Goal: Task Accomplishment & Management: Use online tool/utility

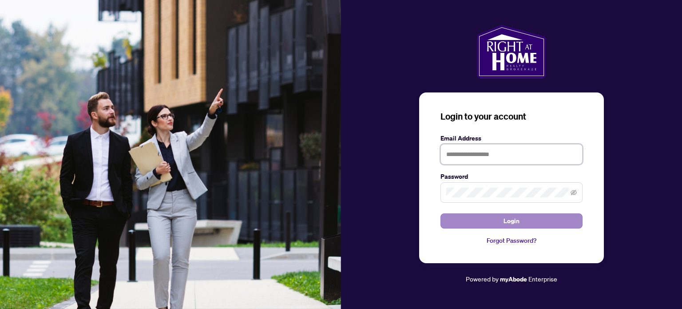
type input "**********"
click at [535, 218] on button "Login" at bounding box center [512, 220] width 142 height 15
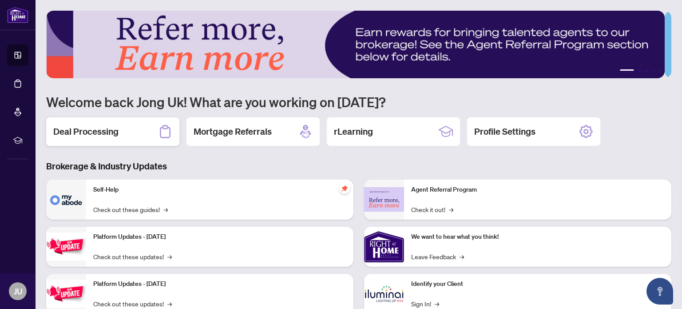
click at [120, 127] on div "Deal Processing" at bounding box center [112, 131] width 133 height 28
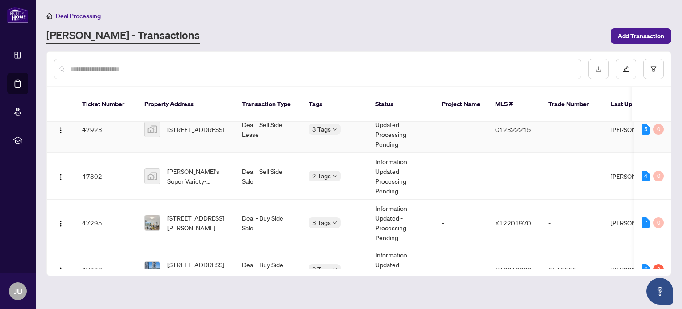
scroll to position [44, 0]
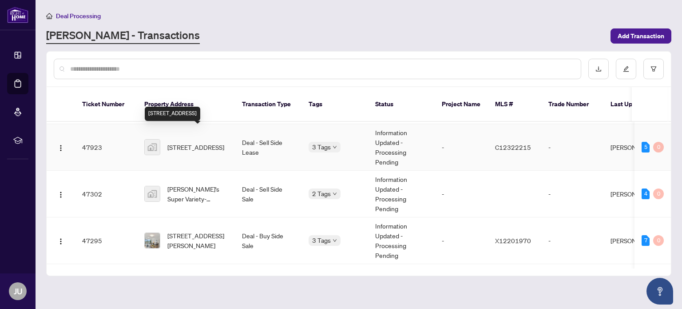
click at [217, 142] on span "[STREET_ADDRESS]" at bounding box center [195, 147] width 57 height 10
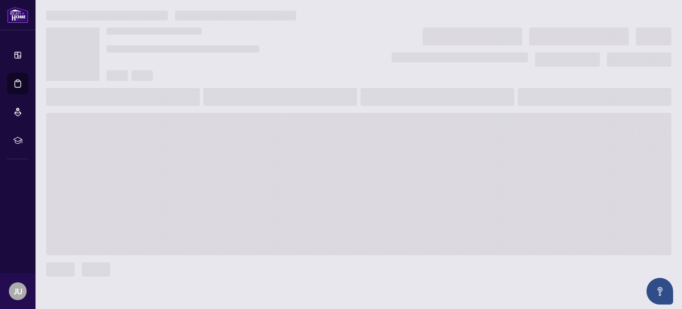
click at [217, 129] on span at bounding box center [358, 184] width 625 height 142
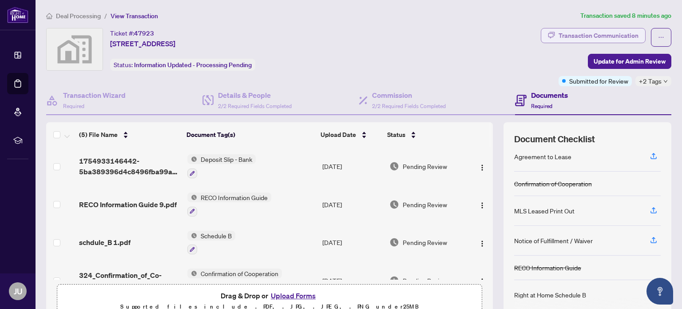
click at [595, 33] on div "Transaction Communication" at bounding box center [599, 35] width 80 height 14
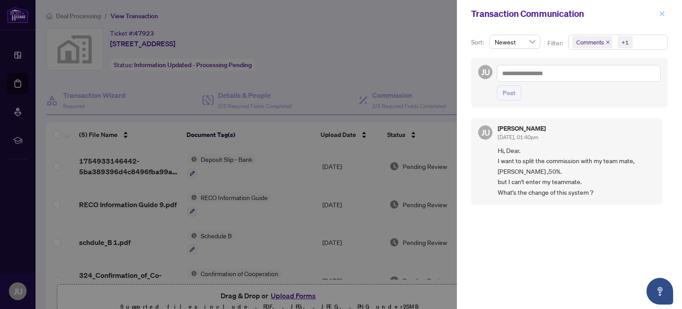
click at [662, 14] on icon "close" at bounding box center [662, 13] width 5 height 5
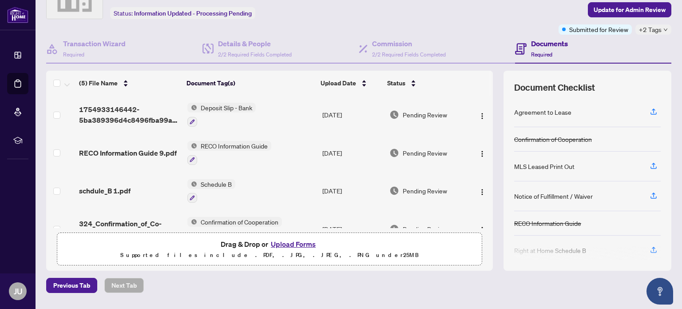
scroll to position [76, 0]
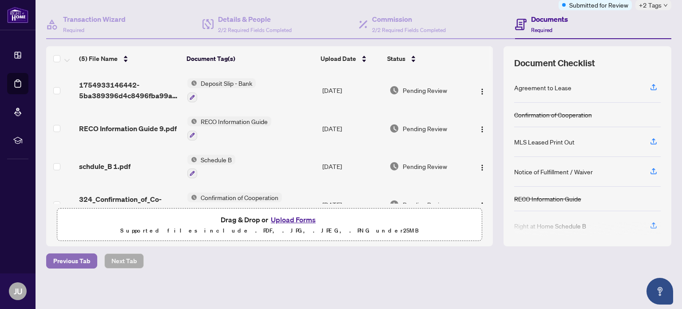
click at [67, 261] on span "Previous Tab" at bounding box center [71, 261] width 37 height 14
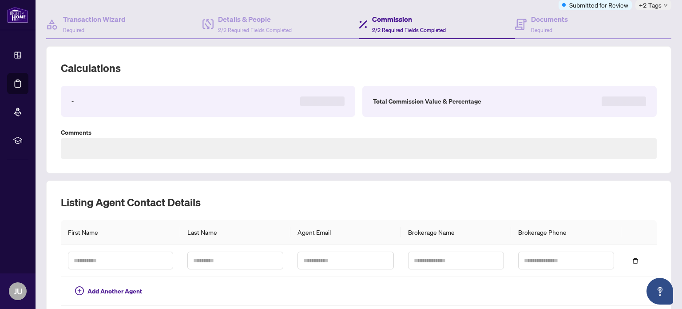
type textarea "**********"
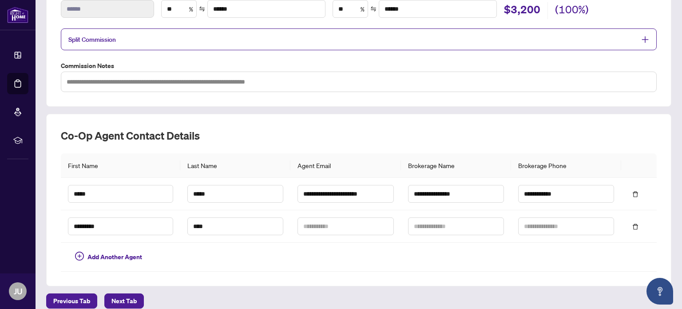
scroll to position [210, 0]
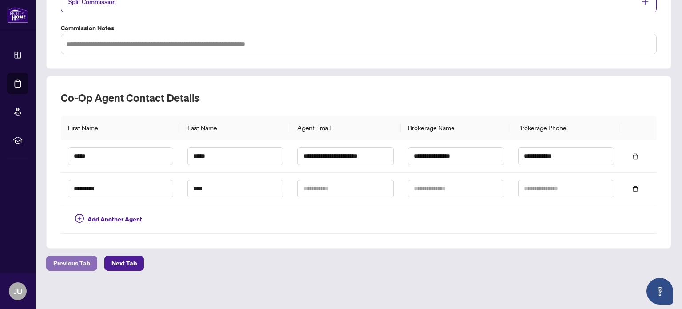
click at [67, 258] on span "Previous Tab" at bounding box center [71, 263] width 37 height 14
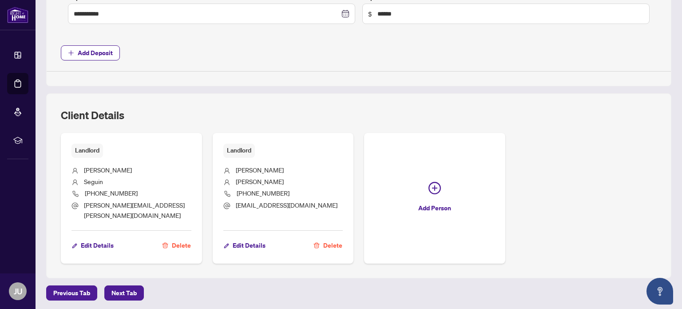
scroll to position [453, 0]
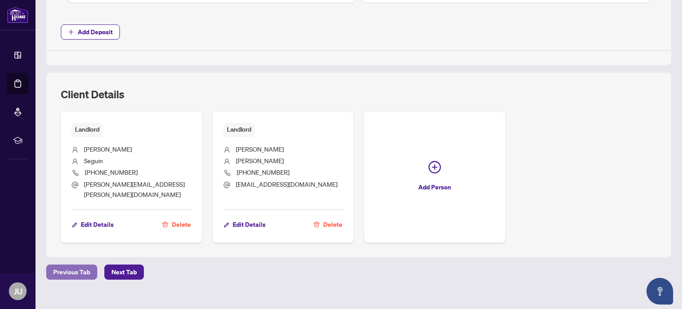
click at [83, 265] on span "Previous Tab" at bounding box center [71, 272] width 37 height 14
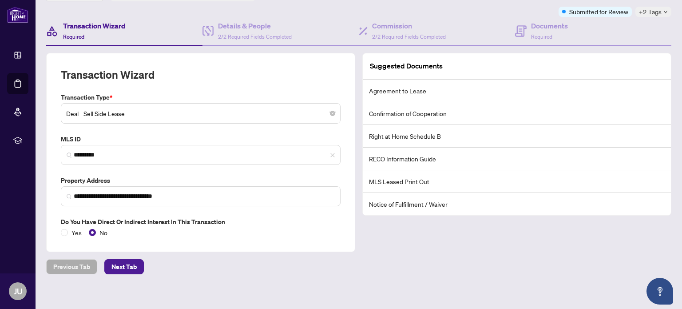
scroll to position [75, 0]
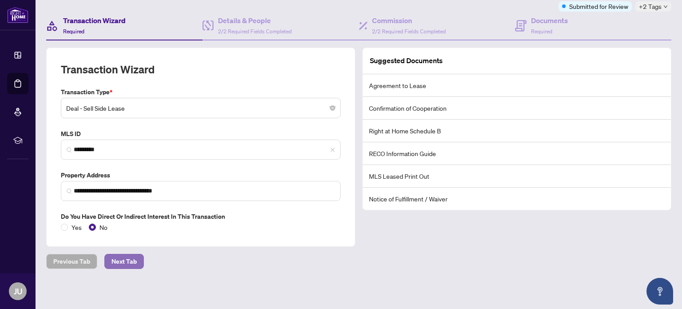
click at [131, 255] on span "Next Tab" at bounding box center [123, 261] width 25 height 14
